Goal: Use online tool/utility: Use online tool/utility

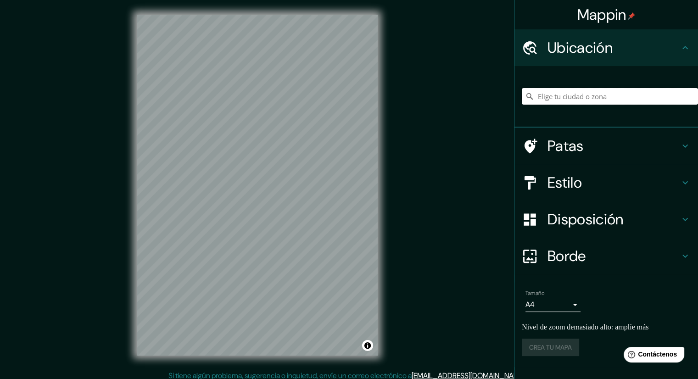
click at [555, 97] on input "Elige tu ciudad o zona" at bounding box center [610, 96] width 176 height 17
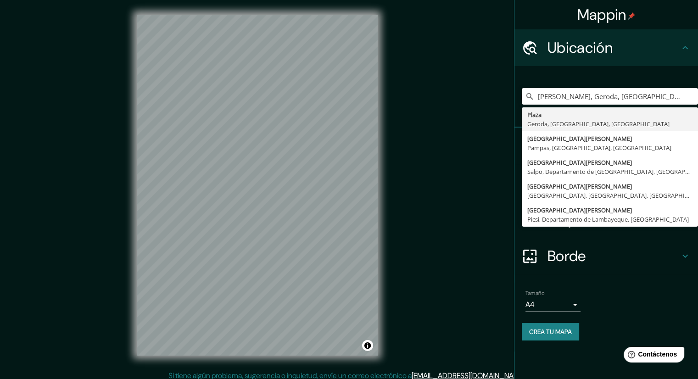
type input "[PERSON_NAME], Geroda, [GEOGRAPHIC_DATA], [GEOGRAPHIC_DATA]"
click at [607, 99] on input "[PERSON_NAME], Geroda, [GEOGRAPHIC_DATA], [GEOGRAPHIC_DATA]" at bounding box center [610, 96] width 176 height 17
click at [696, 96] on input "[PERSON_NAME], Geroda, [GEOGRAPHIC_DATA], [GEOGRAPHIC_DATA]" at bounding box center [610, 96] width 176 height 17
click at [691, 96] on icon "Claro" at bounding box center [690, 96] width 7 height 7
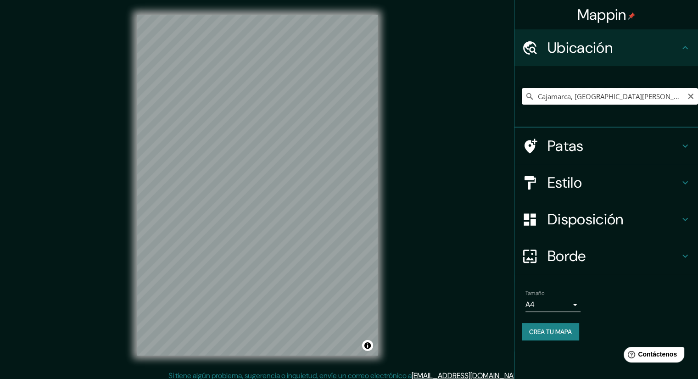
click at [653, 100] on input "Cajamarca, [GEOGRAPHIC_DATA][PERSON_NAME], [GEOGRAPHIC_DATA]" at bounding box center [610, 96] width 176 height 17
click at [675, 95] on input "Cajamarca, [GEOGRAPHIC_DATA][PERSON_NAME], [GEOGRAPHIC_DATA]" at bounding box center [610, 96] width 176 height 17
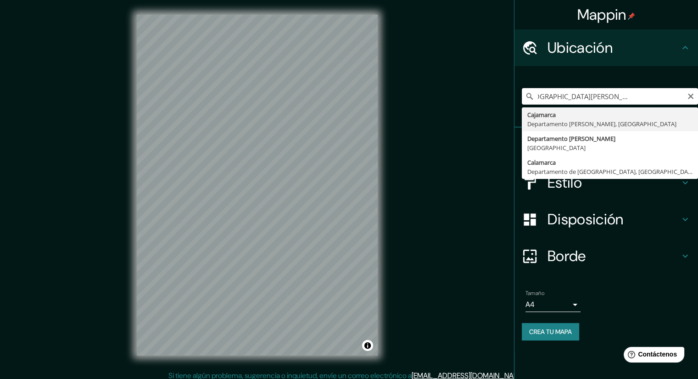
scroll to position [0, 55]
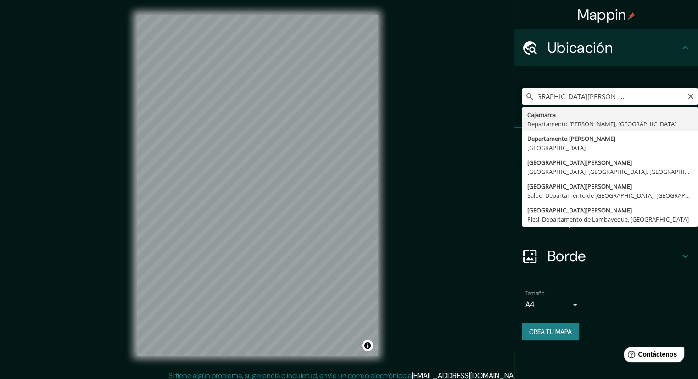
type input "Cajamarca, [GEOGRAPHIC_DATA][PERSON_NAME], [GEOGRAPHIC_DATA]"
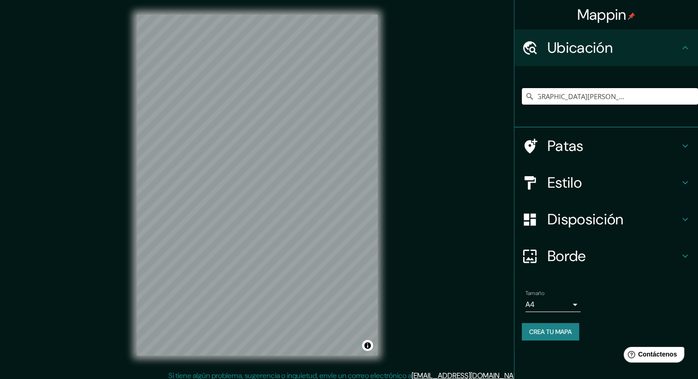
scroll to position [0, 0]
click at [546, 258] on div at bounding box center [535, 256] width 26 height 16
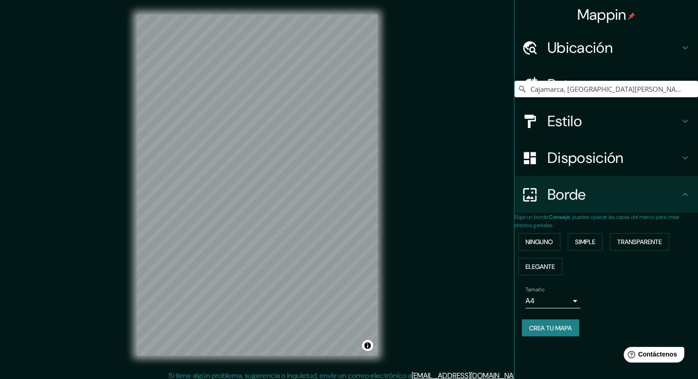
click at [562, 158] on font "Disposición" at bounding box center [586, 157] width 76 height 19
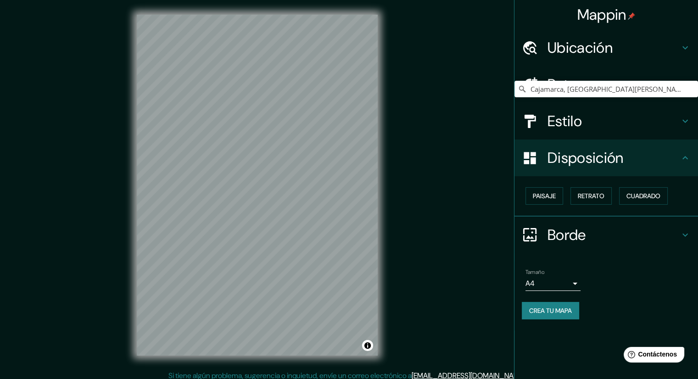
click at [563, 128] on font "Estilo" at bounding box center [565, 121] width 34 height 19
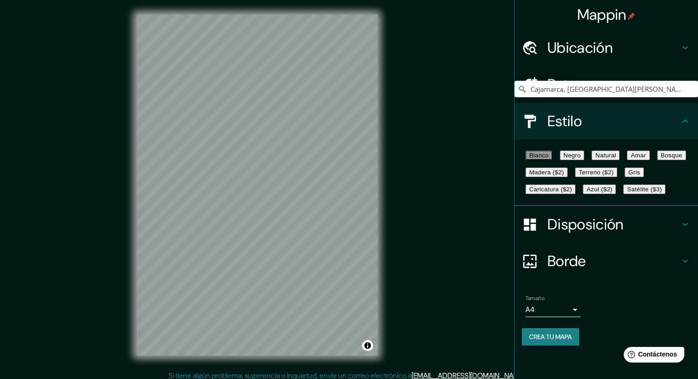
click at [551, 123] on font "Estilo" at bounding box center [565, 121] width 34 height 19
click at [558, 91] on font "Patas" at bounding box center [566, 84] width 36 height 19
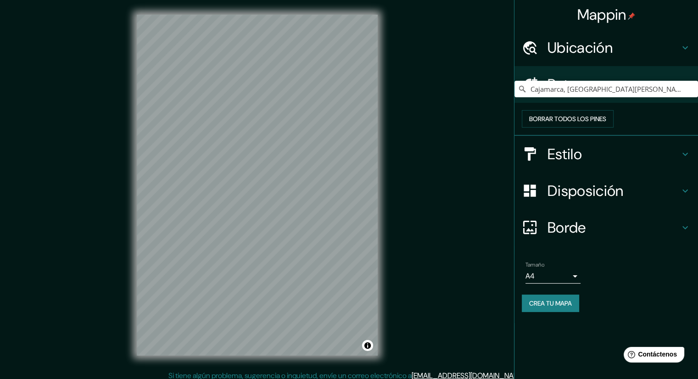
click at [580, 48] on font "Ubicación" at bounding box center [580, 47] width 65 height 19
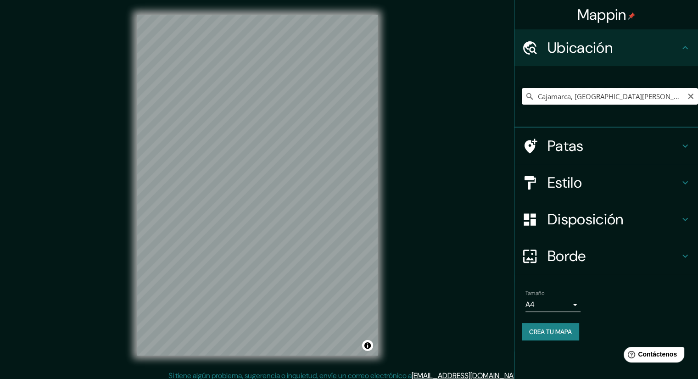
click at [559, 100] on input "Cajamarca, [GEOGRAPHIC_DATA][PERSON_NAME], [GEOGRAPHIC_DATA]" at bounding box center [610, 96] width 176 height 17
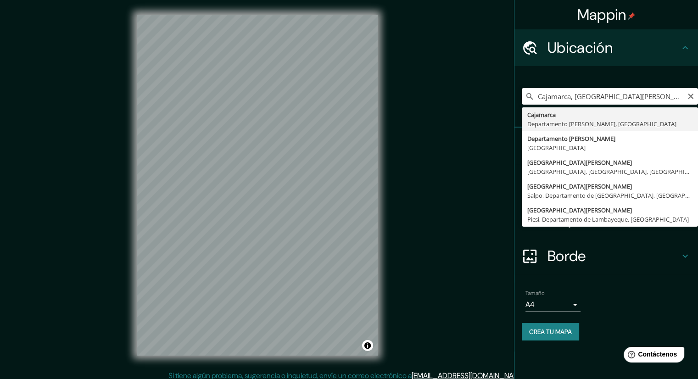
scroll to position [0, 4]
drag, startPoint x: 536, startPoint y: 98, endPoint x: 686, endPoint y: 100, distance: 149.7
click at [686, 100] on input "Cajamarca, [GEOGRAPHIC_DATA][PERSON_NAME], [GEOGRAPHIC_DATA]" at bounding box center [610, 96] width 176 height 17
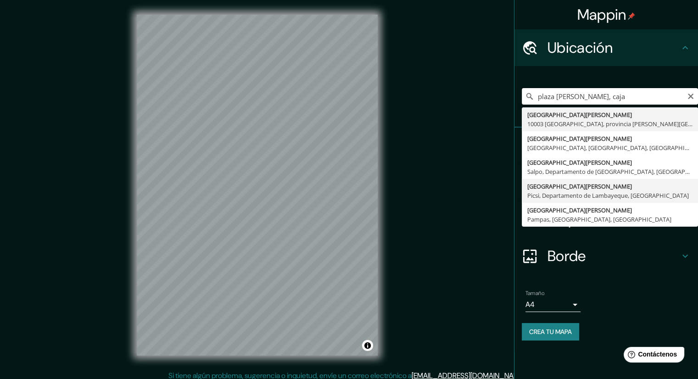
scroll to position [6, 0]
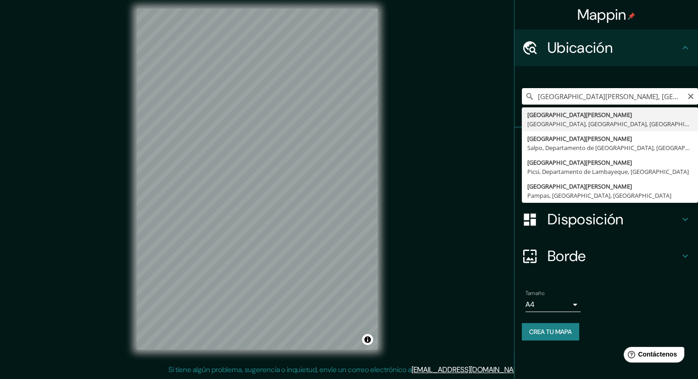
click at [589, 96] on input "[GEOGRAPHIC_DATA][PERSON_NAME], [GEOGRAPHIC_DATA]" at bounding box center [610, 96] width 176 height 17
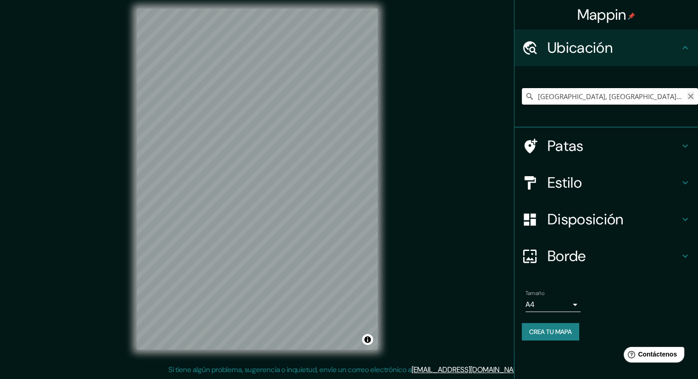
type input "[GEOGRAPHIC_DATA], [GEOGRAPHIC_DATA], [GEOGRAPHIC_DATA]"
click at [691, 91] on button "Claro" at bounding box center [690, 95] width 7 height 9
